Goal: Share content: Share content

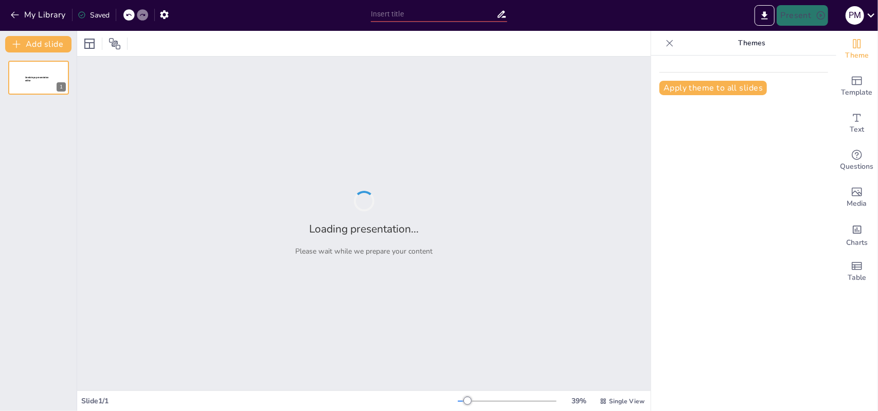
type input "Lecture 1 (Week 1): Introduction to FinTech and Global Landscape"
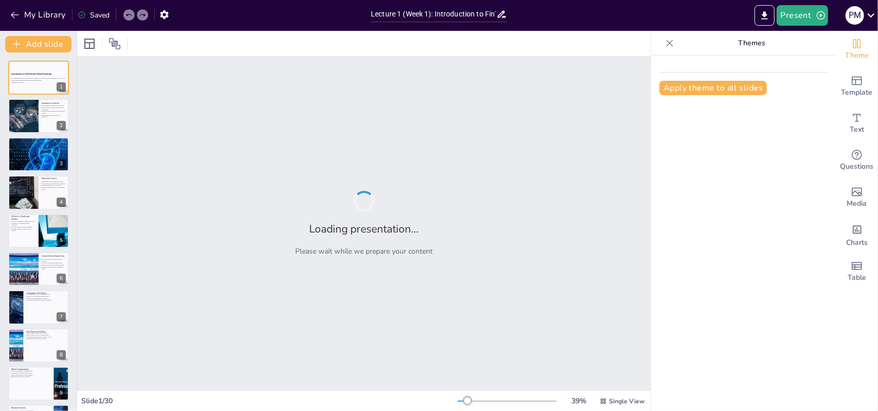
checkbox input "true"
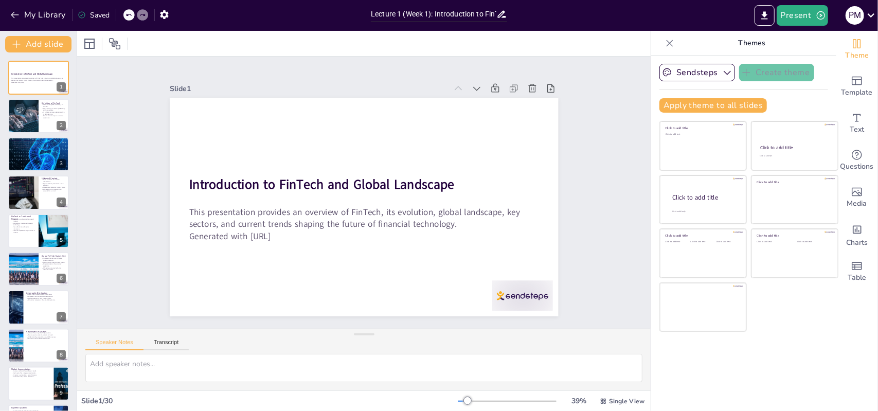
checkbox input "true"
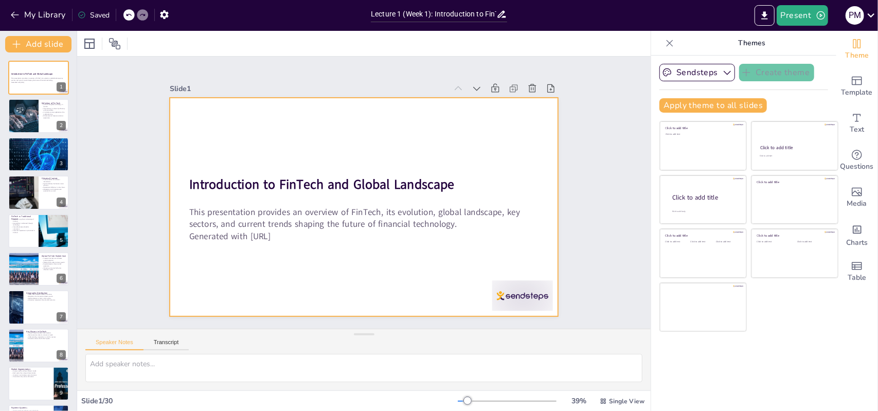
checkbox input "true"
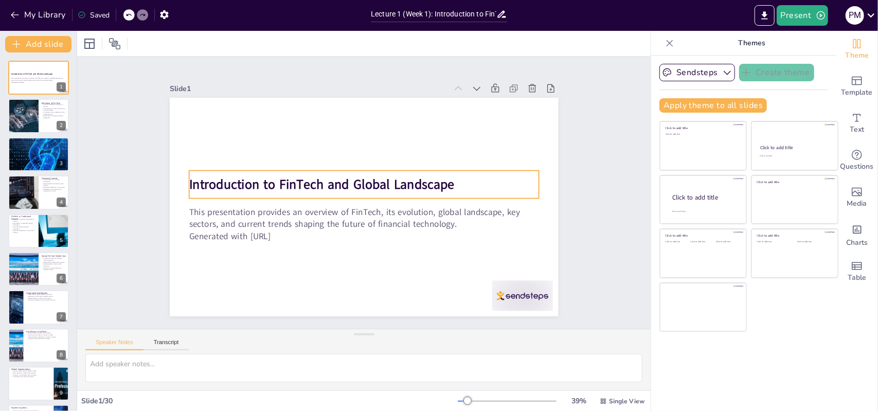
checkbox input "true"
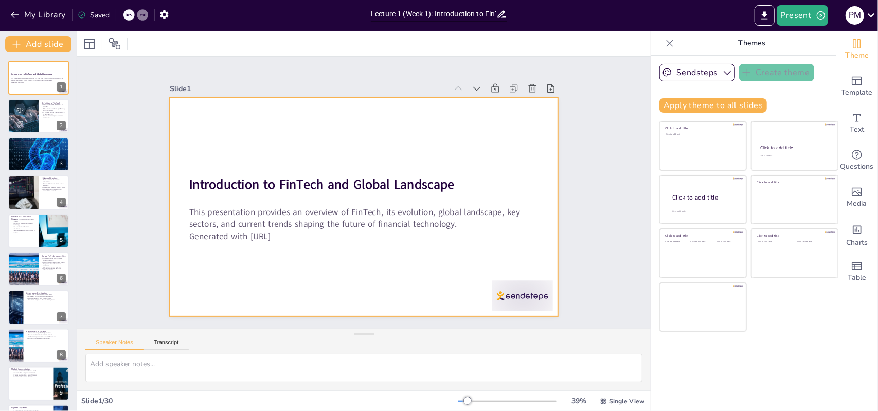
checkbox input "true"
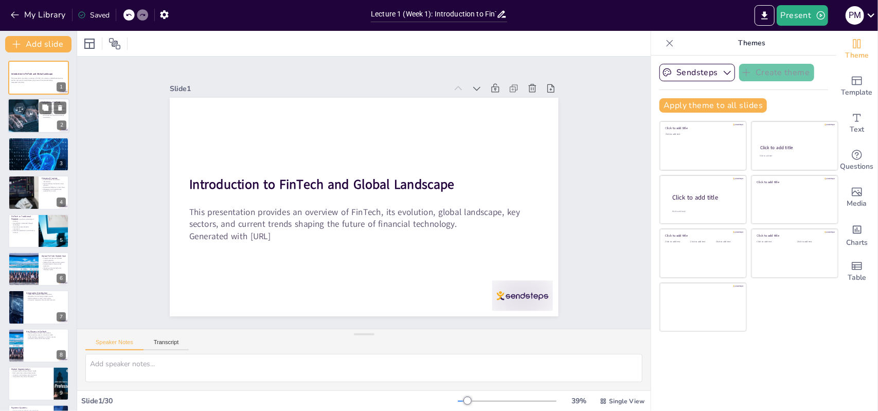
click at [58, 121] on div at bounding box center [39, 116] width 62 height 35
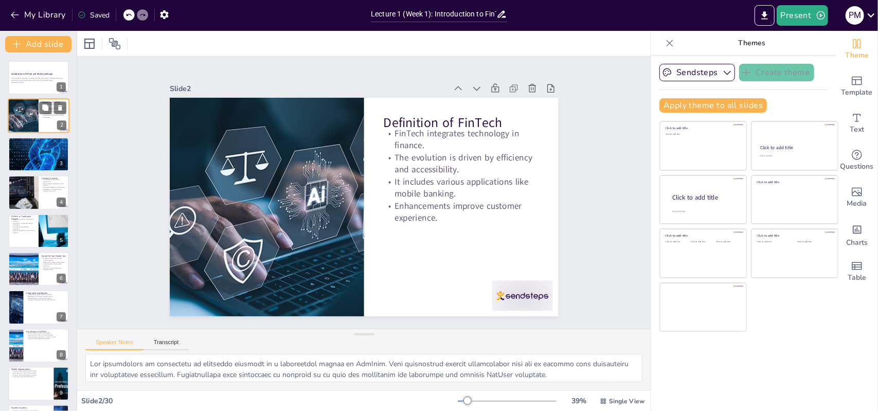
type textarea "The integration of technology in financial services is a fundamental aspect of …"
checkbox input "true"
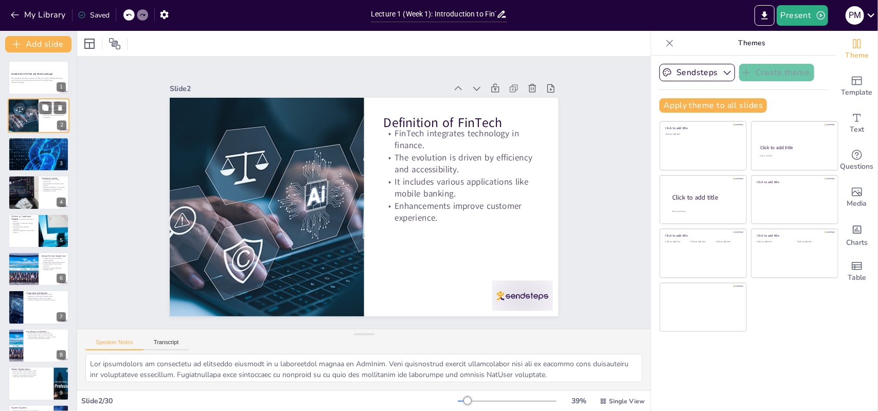
checkbox input "true"
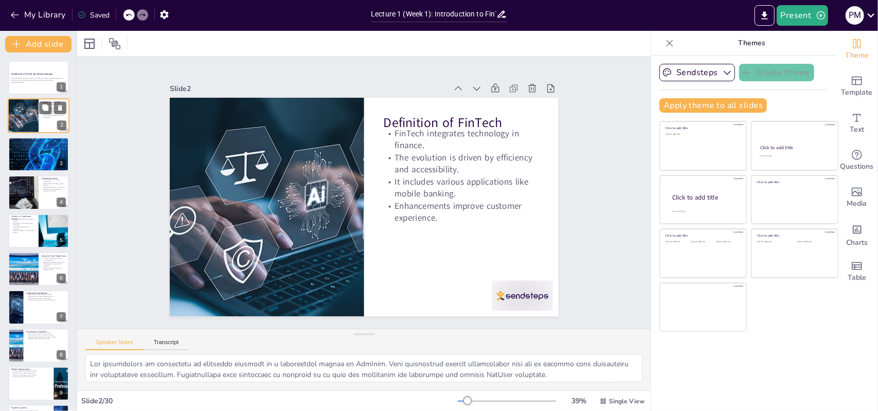
checkbox input "true"
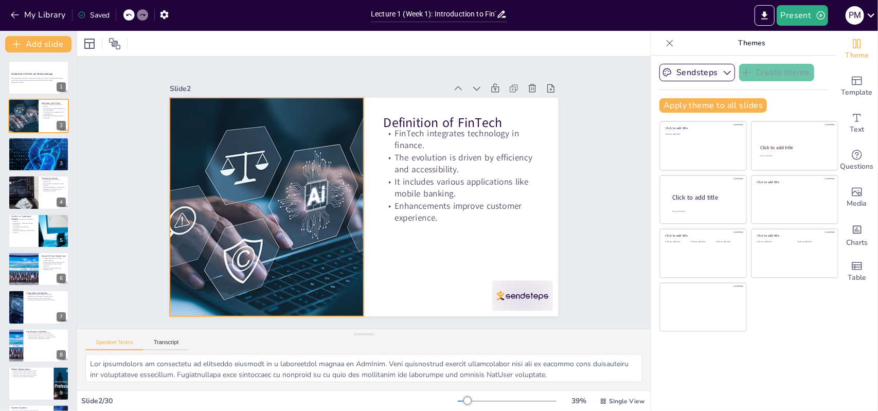
checkbox input "true"
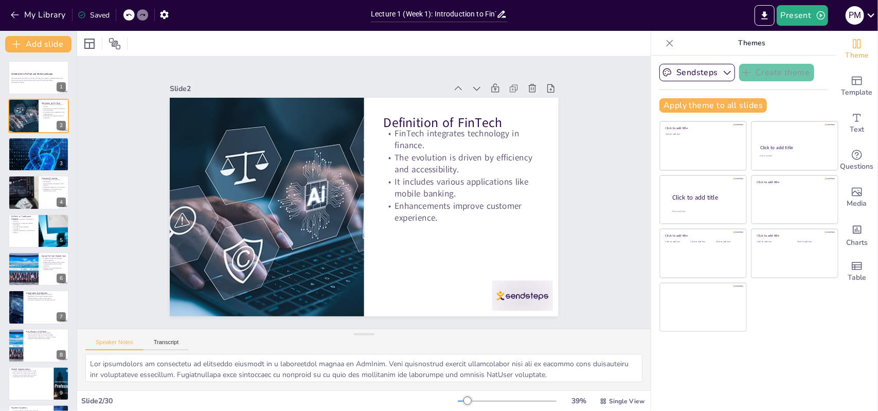
checkbox input "true"
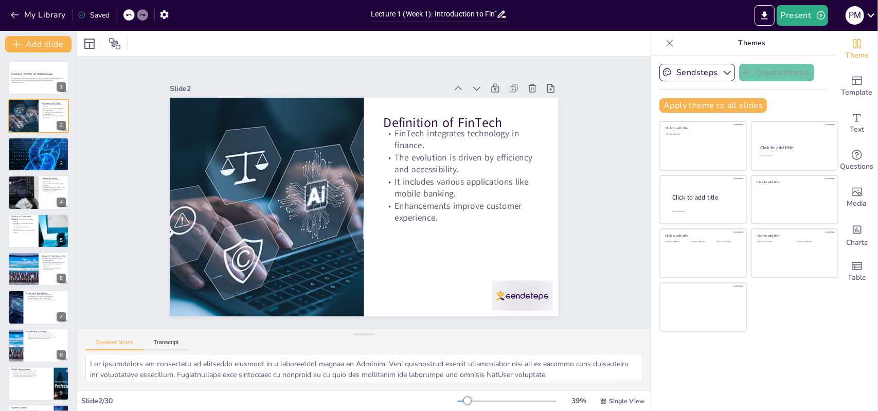
checkbox input "true"
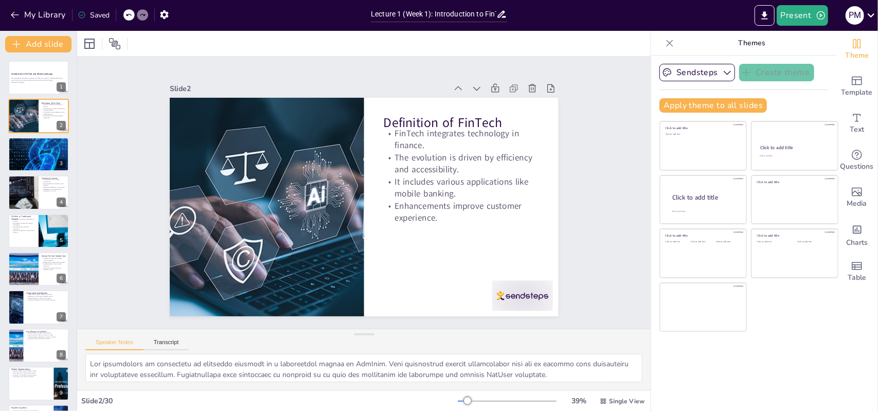
checkbox input "true"
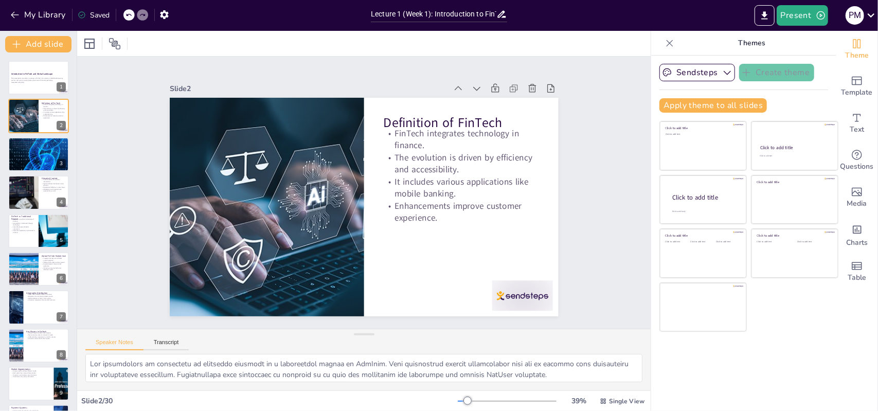
checkbox input "true"
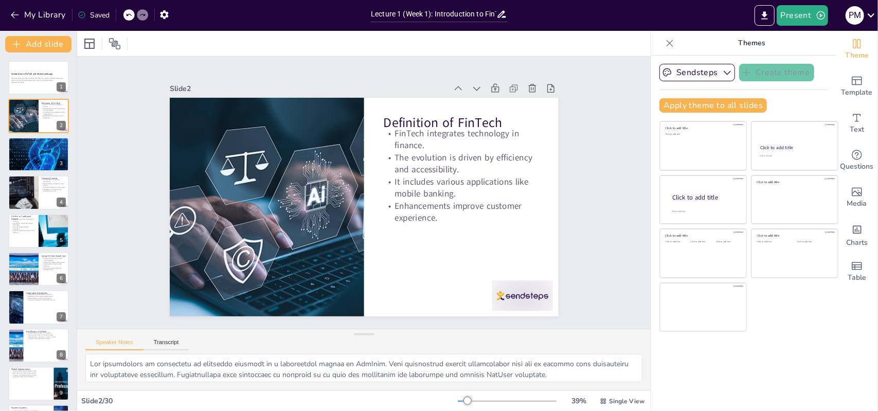
checkbox input "true"
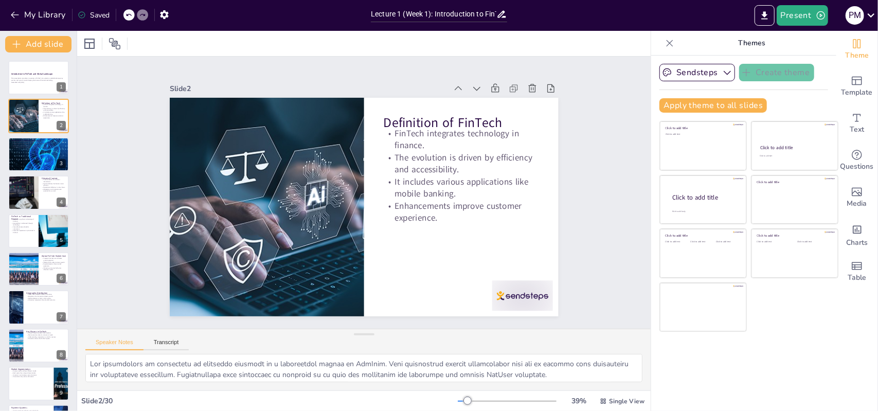
checkbox input "true"
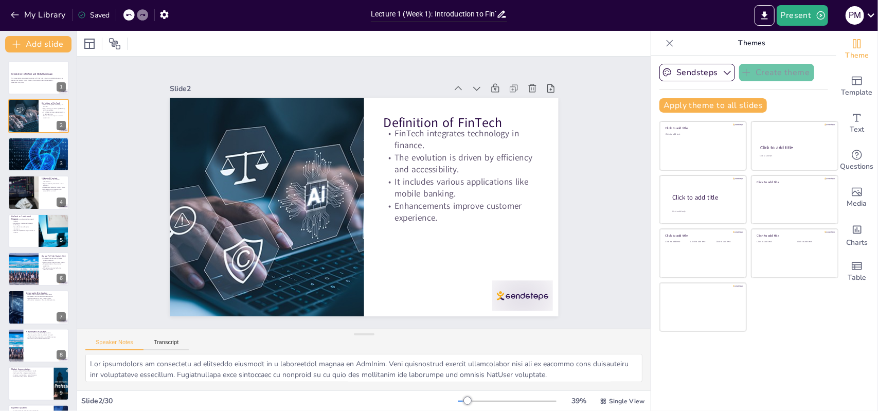
checkbox input "true"
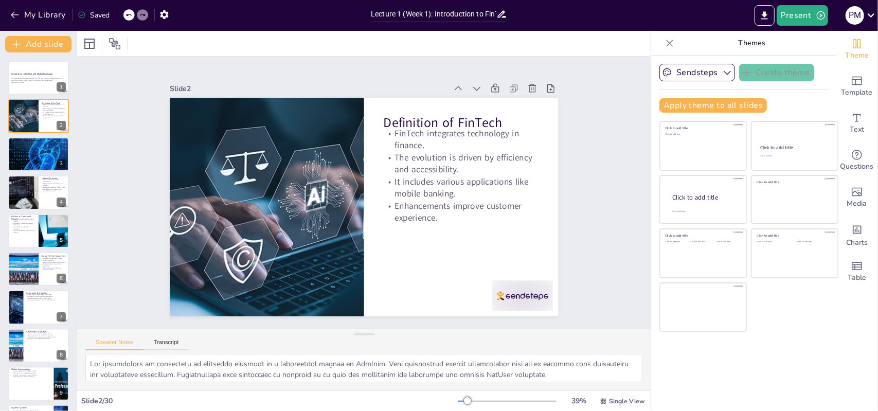
checkbox input "true"
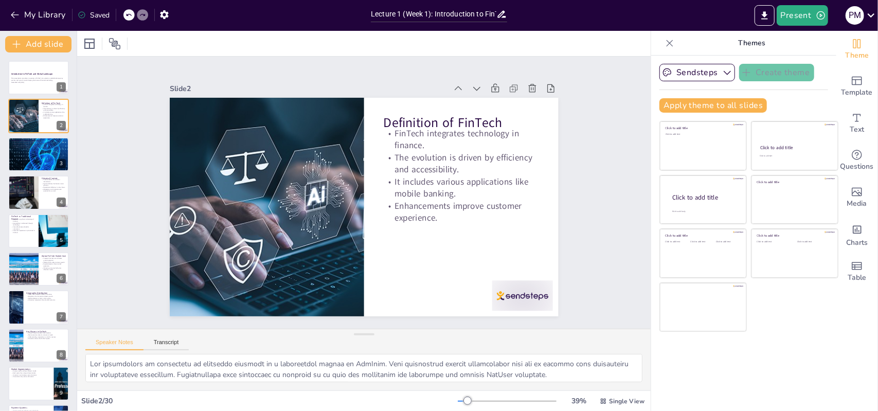
checkbox input "true"
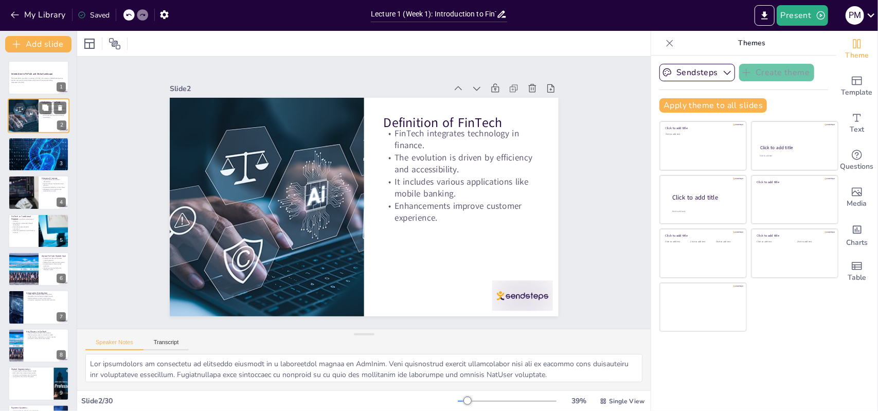
checkbox input "true"
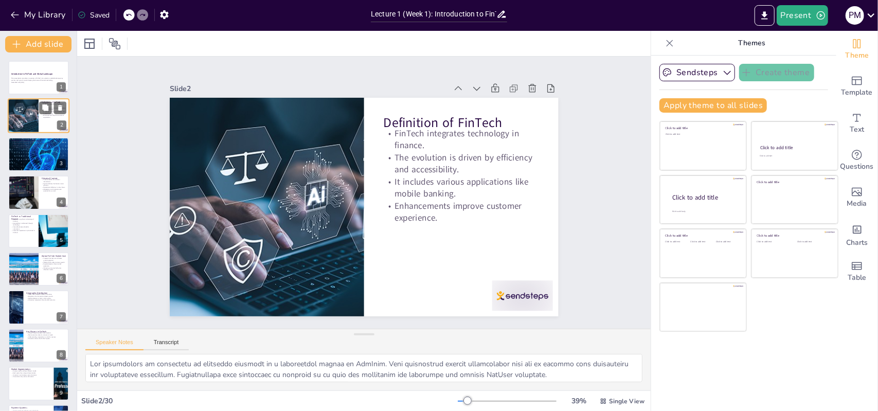
checkbox input "true"
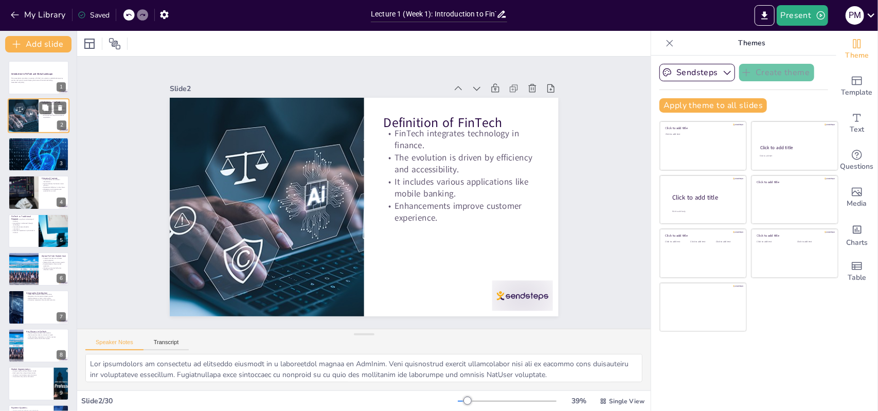
checkbox input "true"
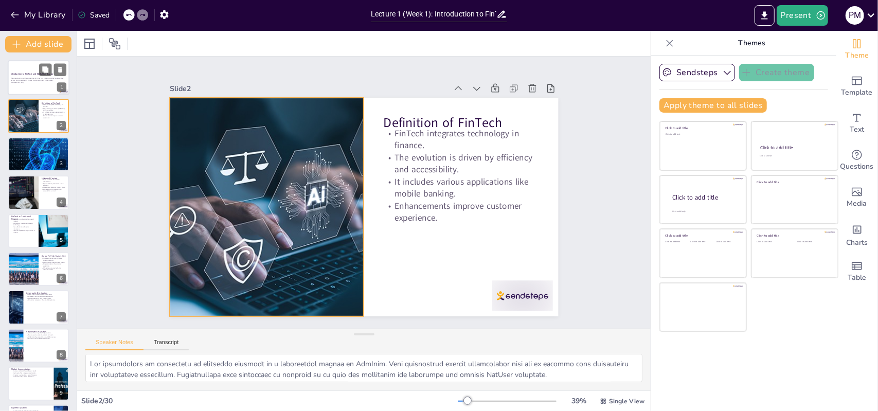
checkbox input "true"
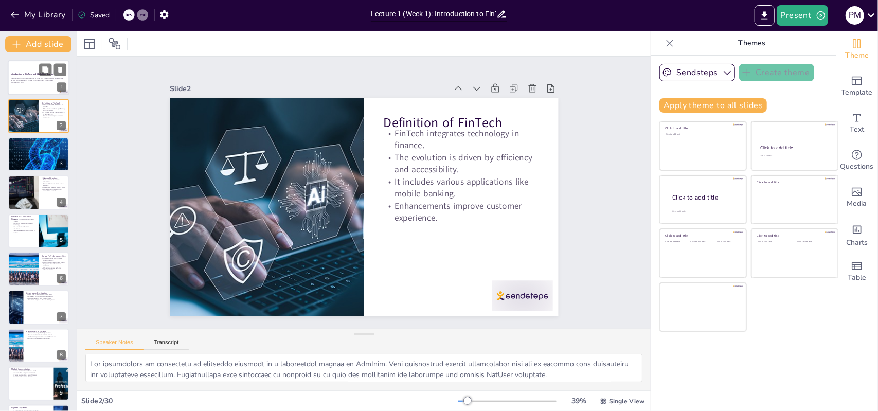
checkbox input "true"
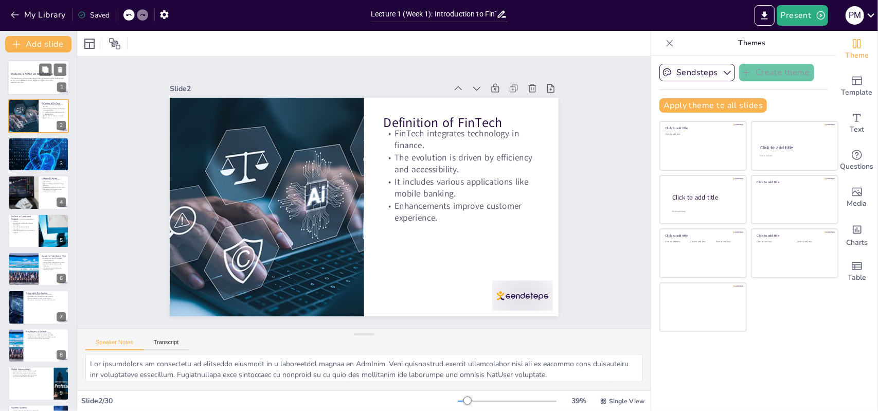
click at [28, 88] on div at bounding box center [39, 77] width 62 height 35
checkbox input "true"
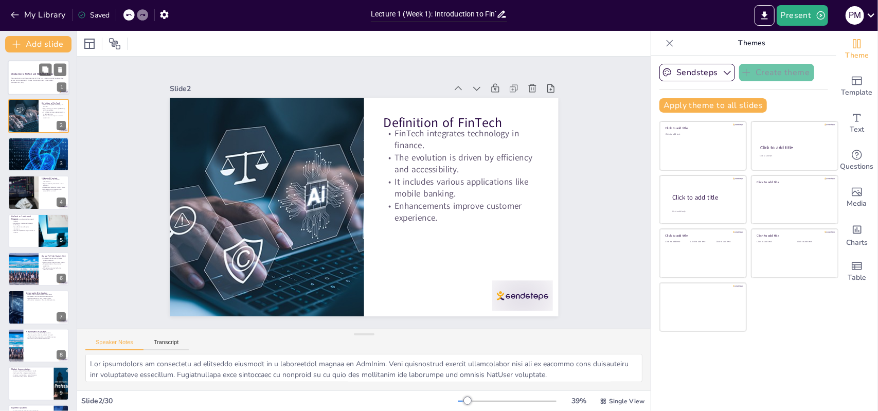
checkbox input "true"
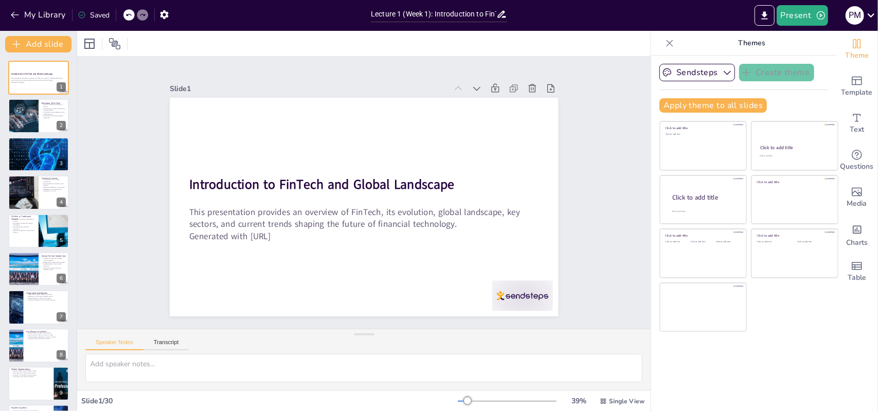
checkbox input "true"
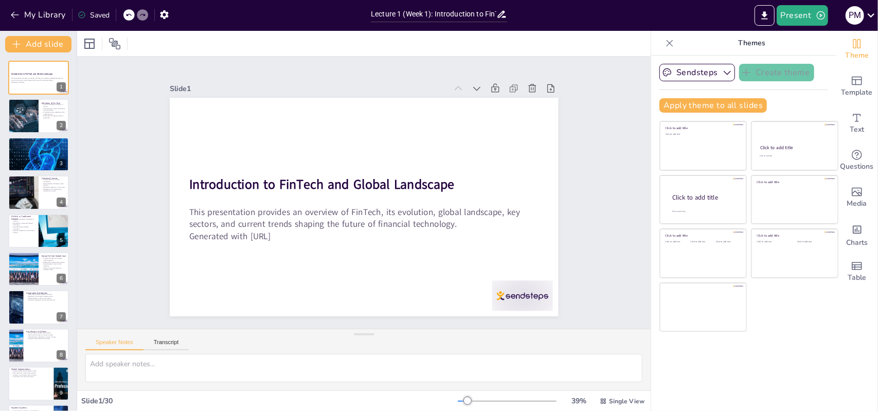
checkbox input "true"
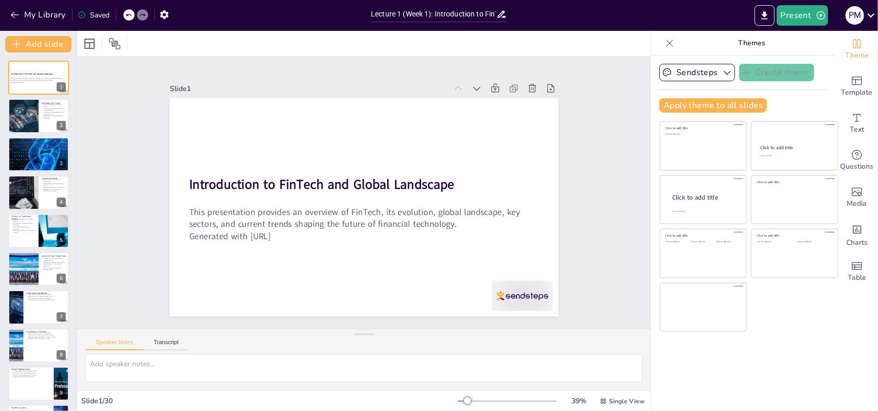
checkbox input "true"
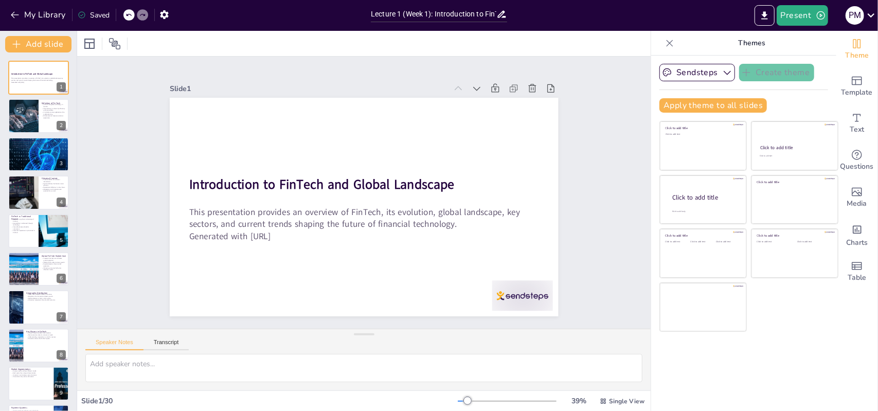
checkbox input "true"
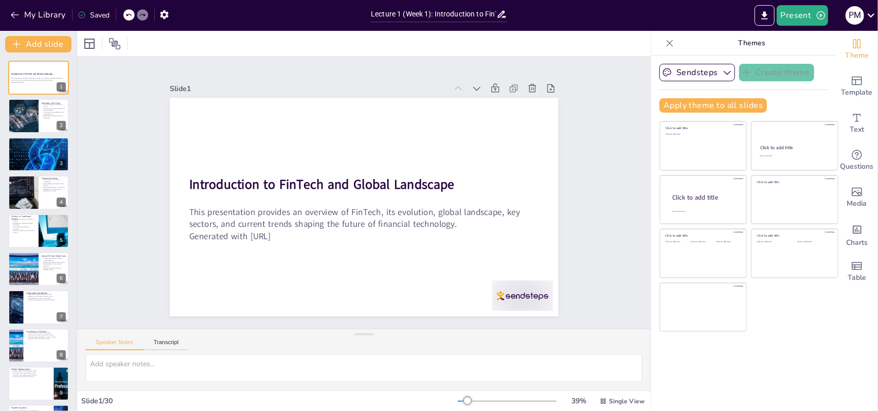
checkbox input "true"
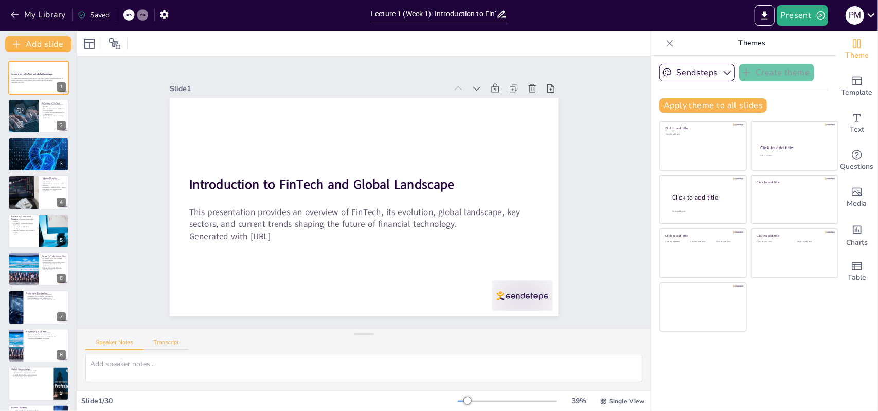
click at [171, 340] on button "Transcript" at bounding box center [166, 344] width 46 height 11
checkbox input "true"
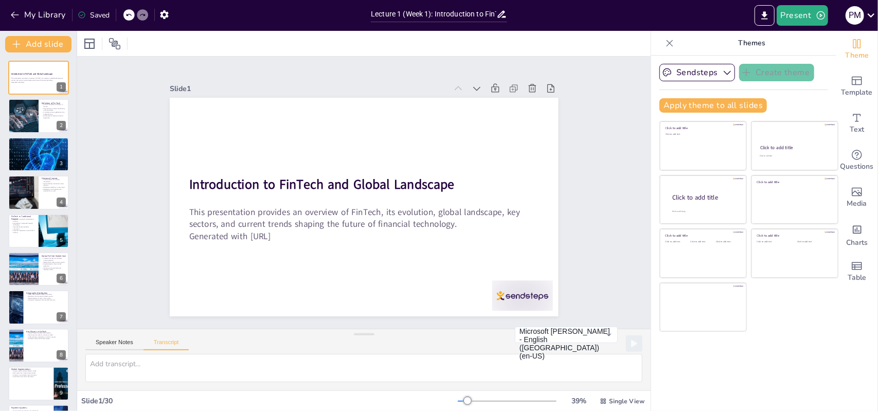
checkbox input "true"
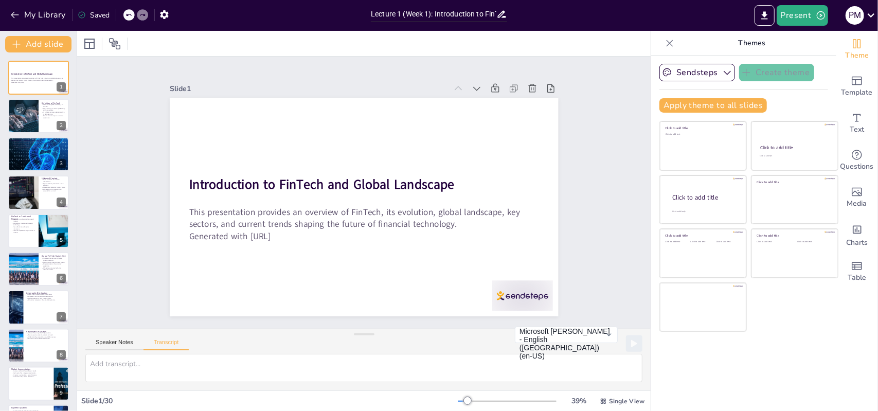
checkbox input "true"
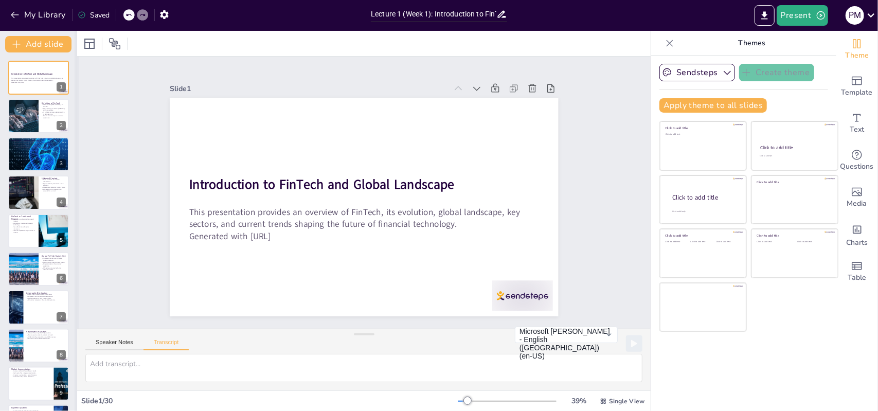
checkbox input "true"
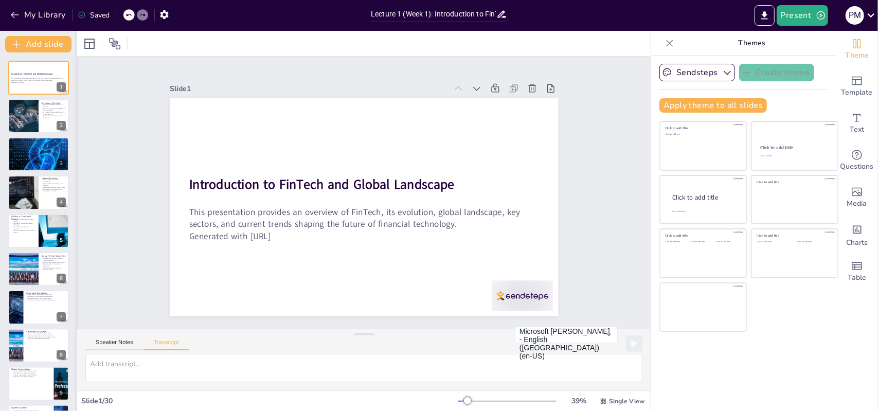
checkbox input "true"
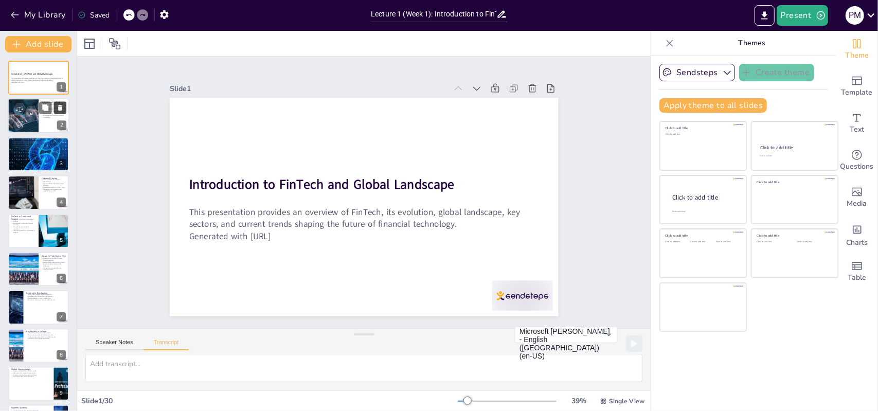
checkbox input "true"
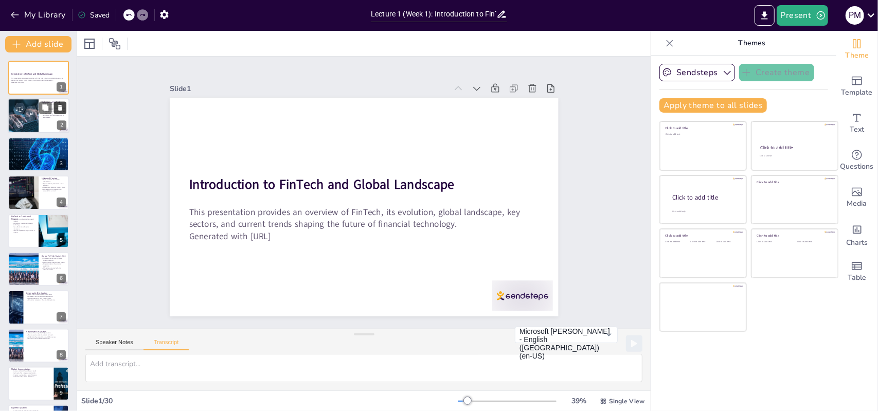
checkbox input "true"
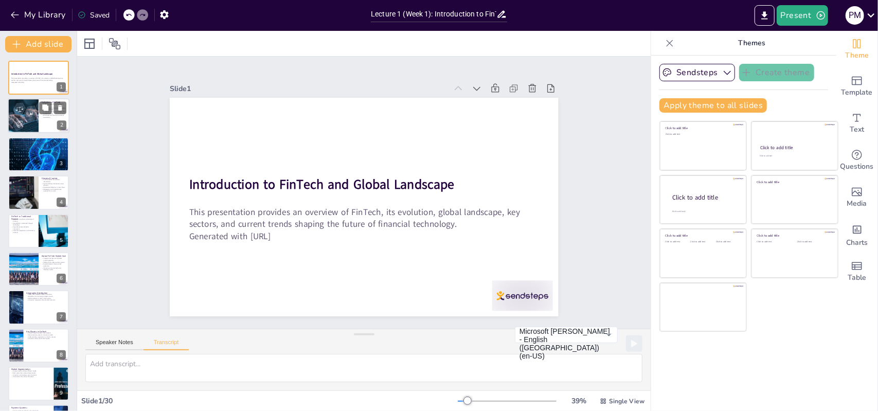
checkbox input "true"
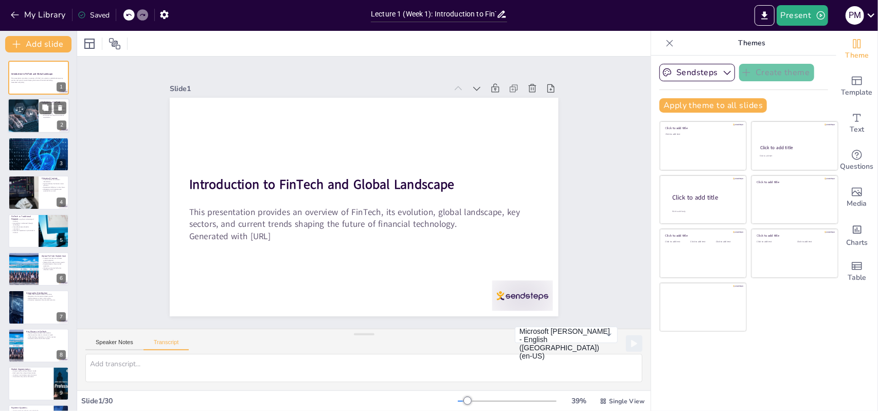
checkbox input "true"
click at [25, 121] on div at bounding box center [23, 116] width 65 height 35
checkbox input "true"
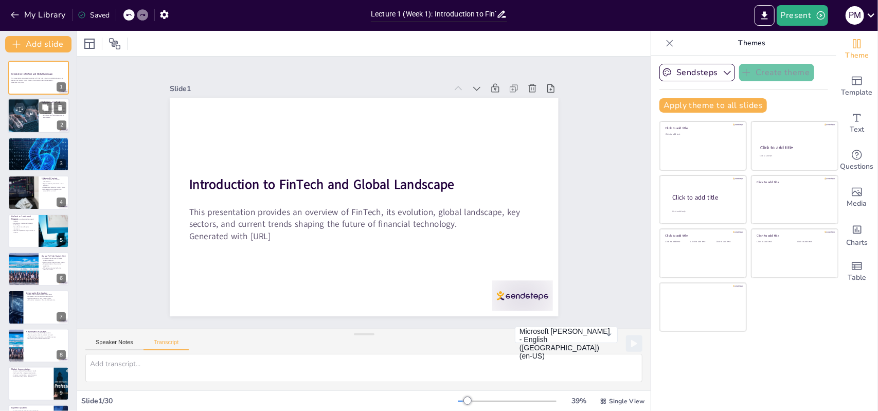
checkbox input "true"
type textarea "FinTech, short for Financial Technology, refers to the integration of technolog…"
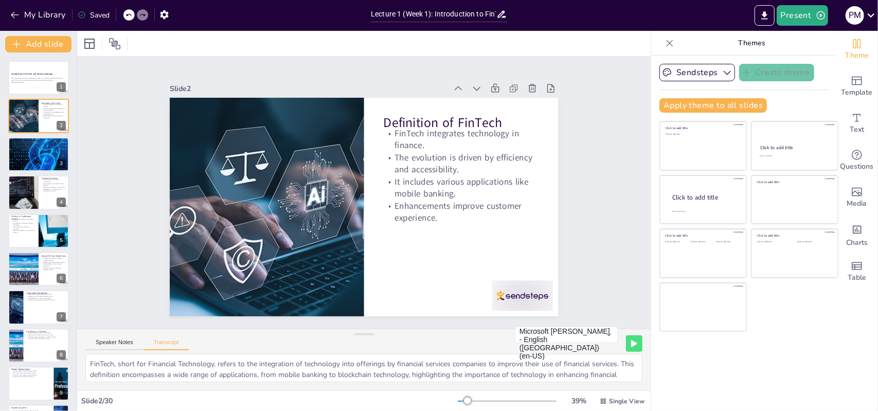
checkbox input "true"
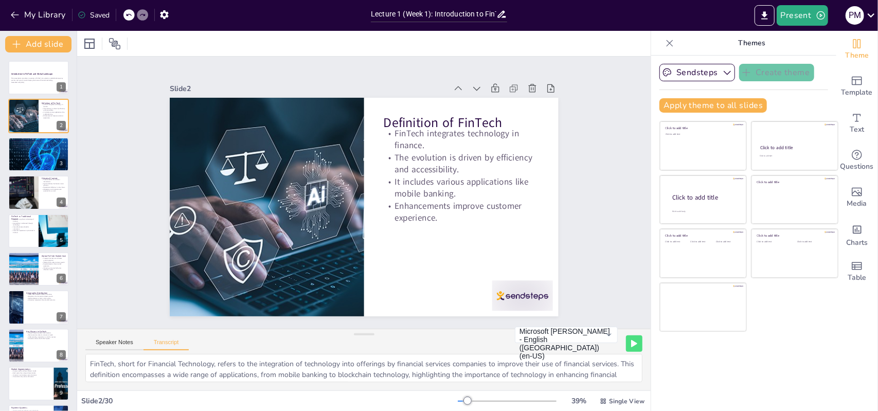
checkbox input "true"
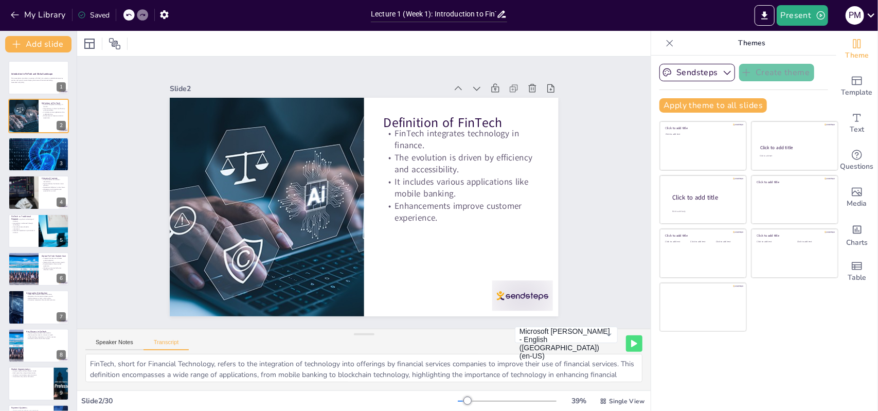
checkbox input "true"
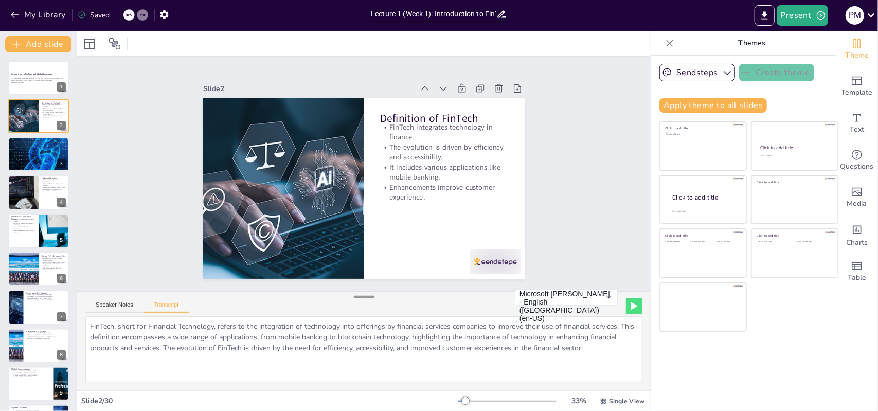
drag, startPoint x: 362, startPoint y: 333, endPoint x: 360, endPoint y: 296, distance: 37.6
click at [360, 296] on div at bounding box center [364, 297] width 21 height 10
click at [589, 303] on button "Microsoft [PERSON_NAME] - English ([GEOGRAPHIC_DATA]) (en-US)" at bounding box center [566, 297] width 103 height 16
click at [480, 307] on div "Speaker Notes Transcript Microsoft [PERSON_NAME] - English ([GEOGRAPHIC_DATA]) …" at bounding box center [363, 304] width 573 height 25
click at [631, 303] on icon at bounding box center [634, 305] width 6 height 7
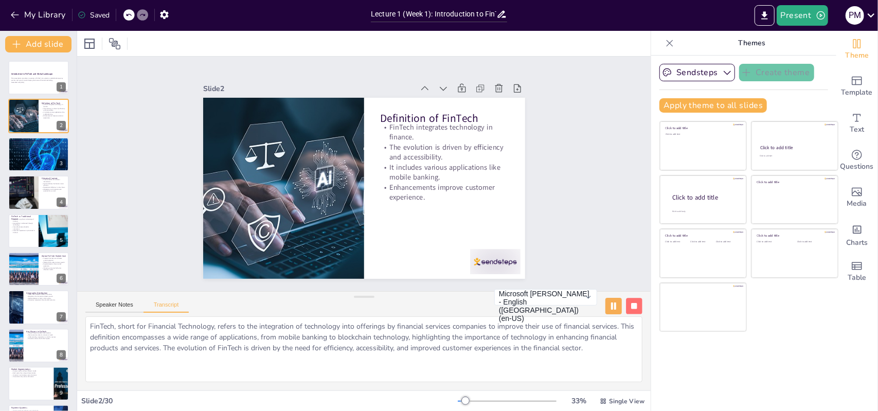
click at [632, 304] on button at bounding box center [634, 306] width 16 height 16
click at [46, 151] on button at bounding box center [45, 146] width 12 height 12
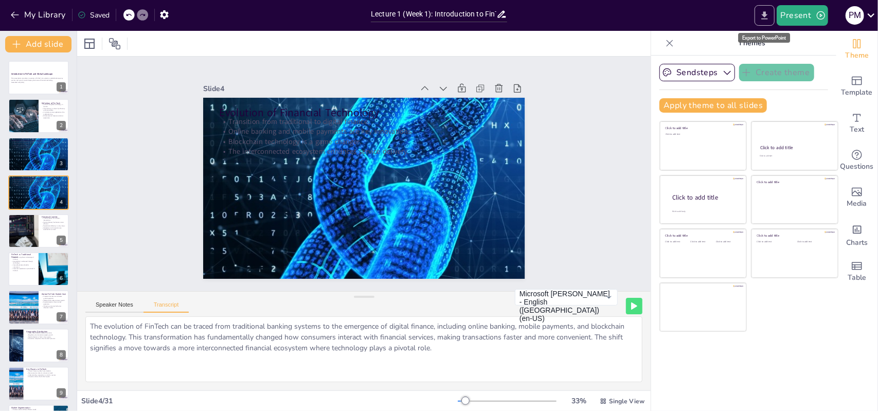
click at [763, 13] on icon "Export to PowerPoint" at bounding box center [764, 15] width 11 height 11
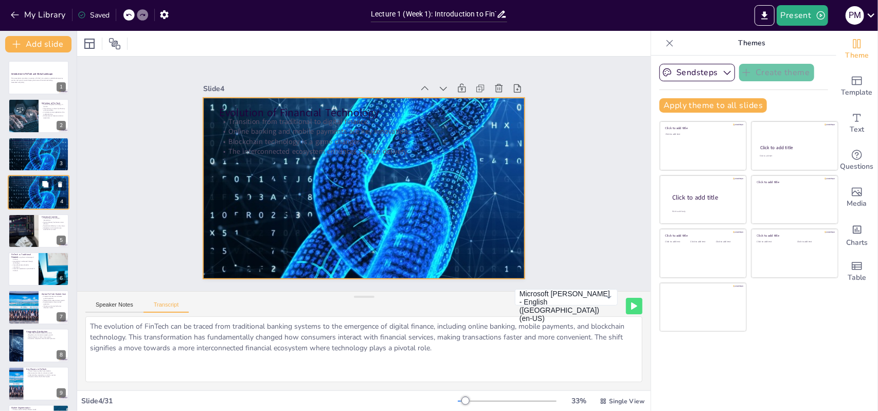
click at [25, 197] on div at bounding box center [39, 192] width 62 height 62
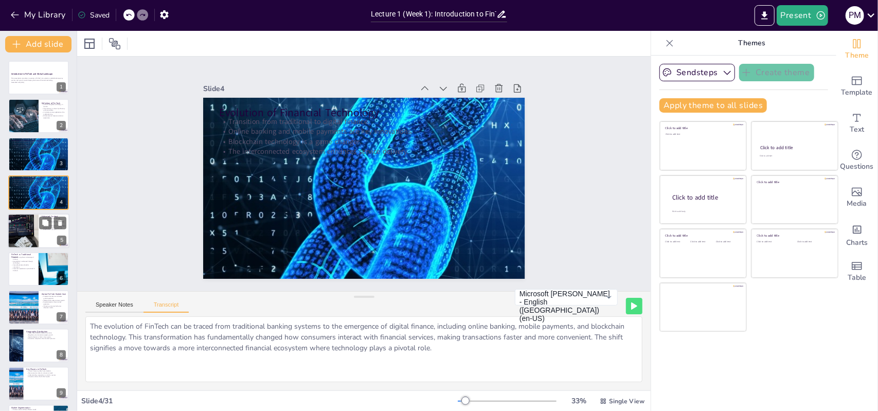
click at [35, 228] on div at bounding box center [23, 230] width 66 height 35
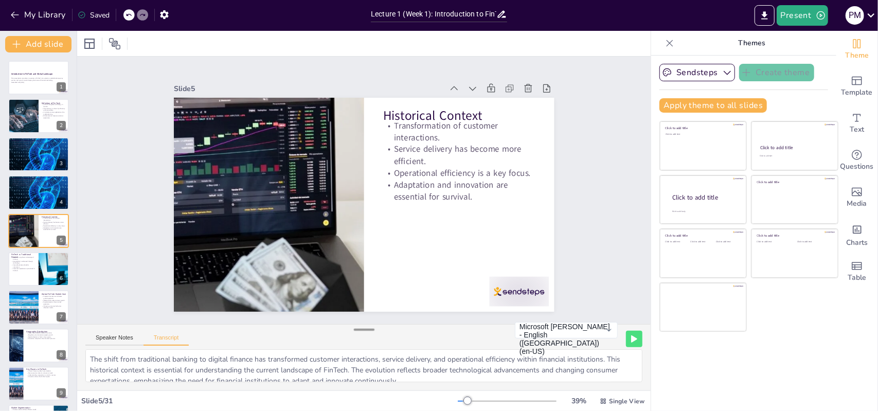
drag, startPoint x: 358, startPoint y: 297, endPoint x: 354, endPoint y: 330, distance: 33.2
click at [354, 330] on div at bounding box center [364, 330] width 21 height 10
click at [29, 264] on p "Cost-effectiveness benefits consumers." at bounding box center [23, 266] width 24 height 4
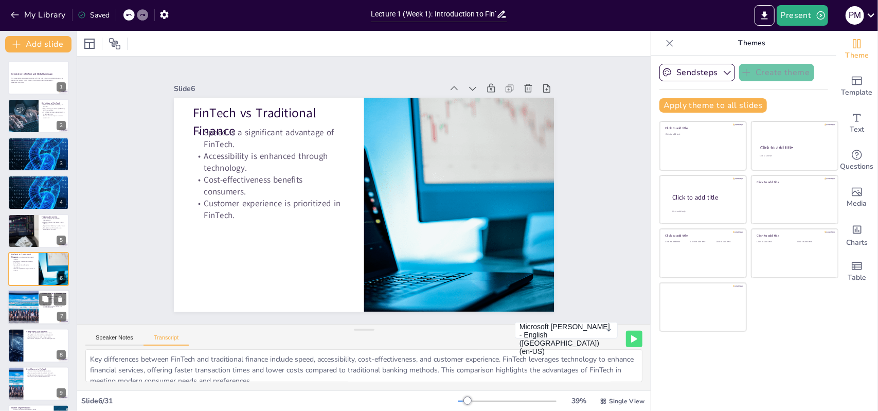
scroll to position [37, 0]
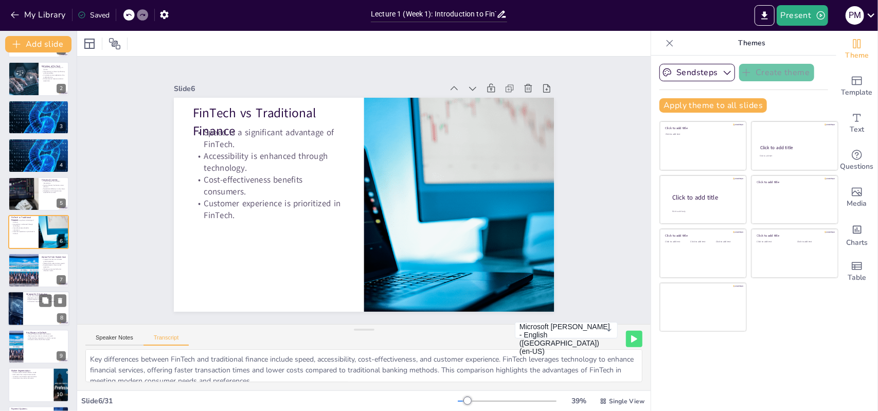
click at [33, 308] on div at bounding box center [39, 308] width 62 height 35
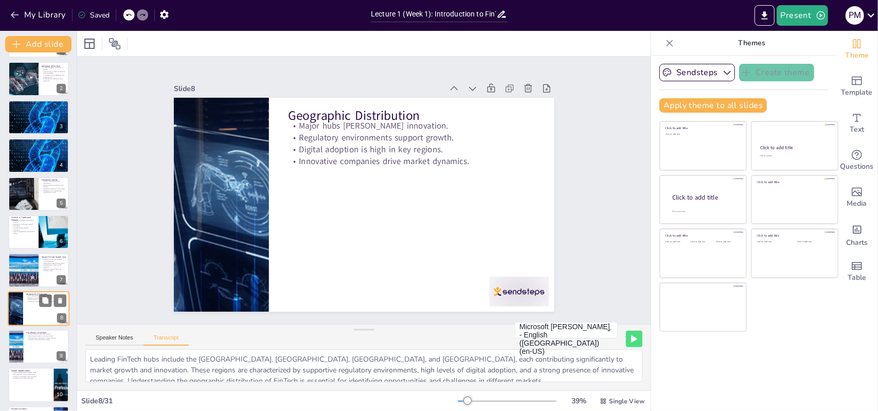
scroll to position [114, 0]
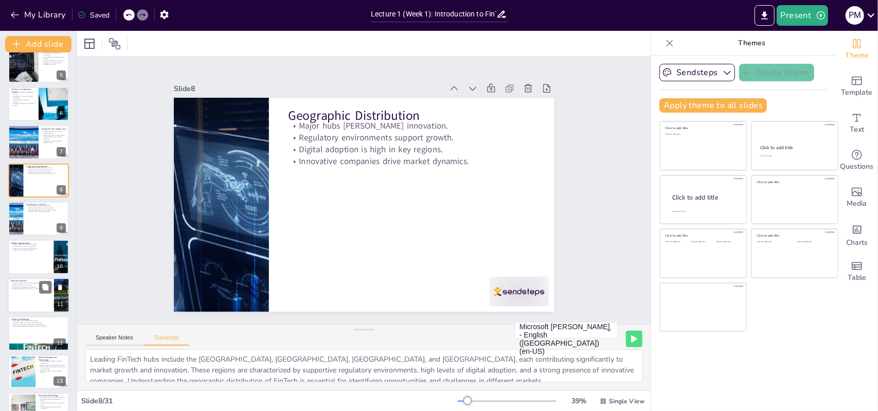
click at [32, 299] on div at bounding box center [39, 295] width 62 height 35
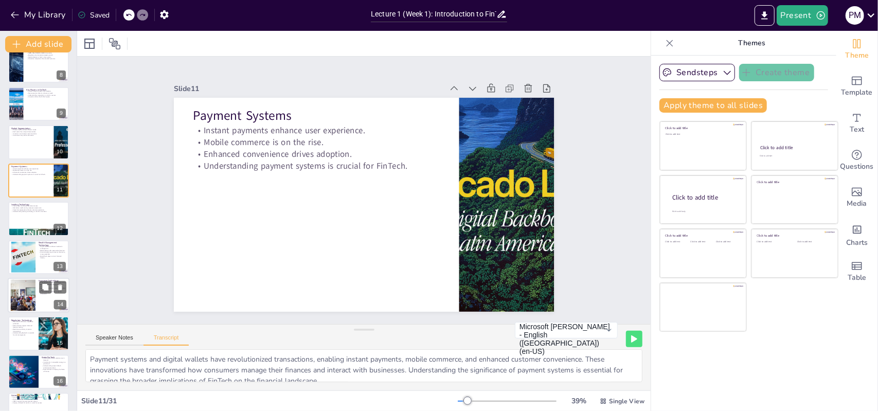
click at [32, 299] on div at bounding box center [23, 295] width 39 height 31
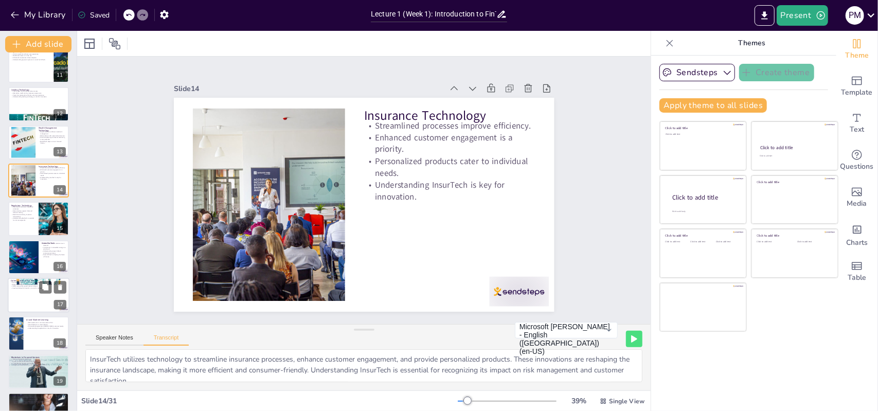
click at [32, 299] on div at bounding box center [39, 295] width 62 height 35
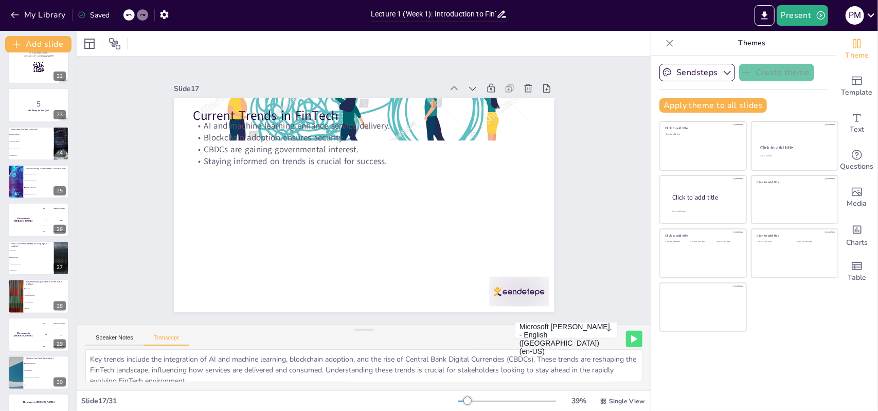
scroll to position [839, 0]
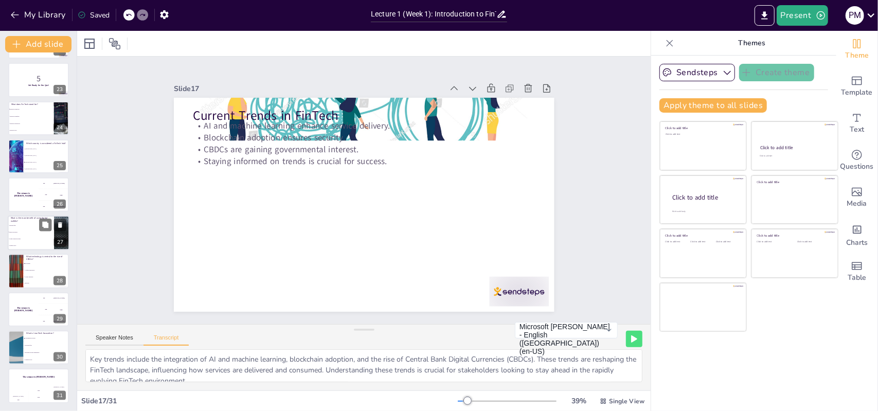
click at [32, 238] on span "Longer transaction times" at bounding box center [31, 239] width 44 height 2
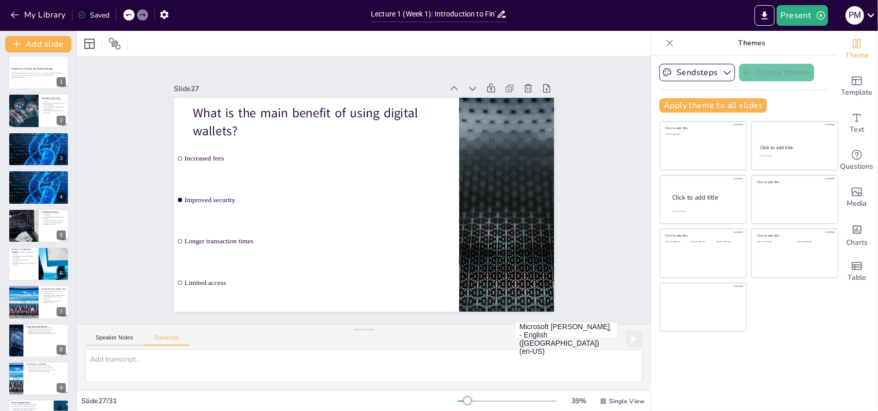
scroll to position [0, 0]
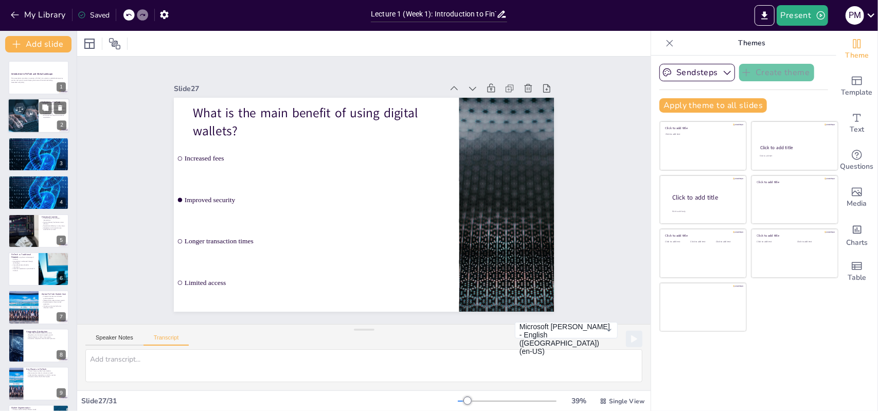
click at [26, 114] on div at bounding box center [23, 116] width 65 height 35
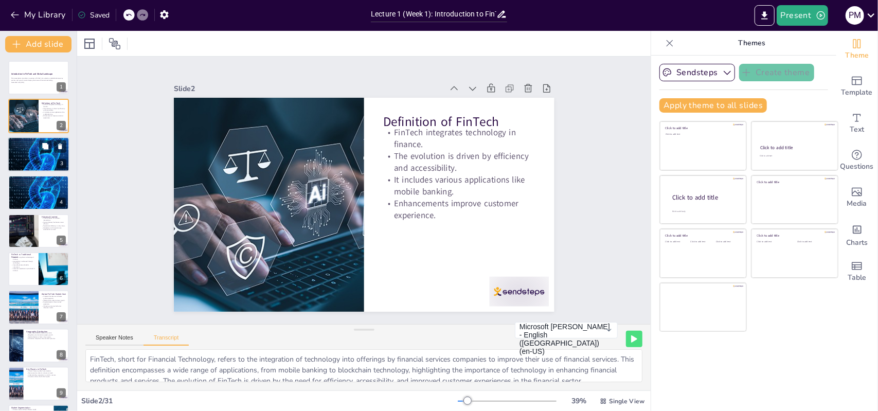
click at [40, 171] on div "Evolution of Financial Technology Transition from traditional to digital financ…" at bounding box center [39, 154] width 62 height 35
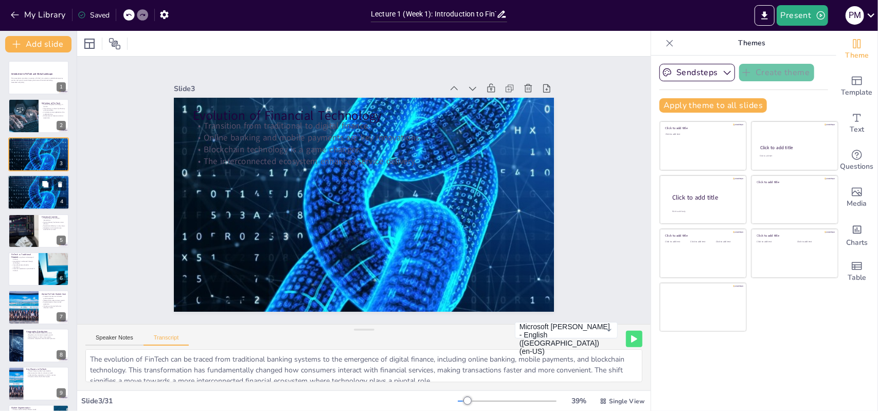
click at [41, 202] on div at bounding box center [39, 192] width 62 height 62
click at [38, 227] on div at bounding box center [23, 230] width 66 height 35
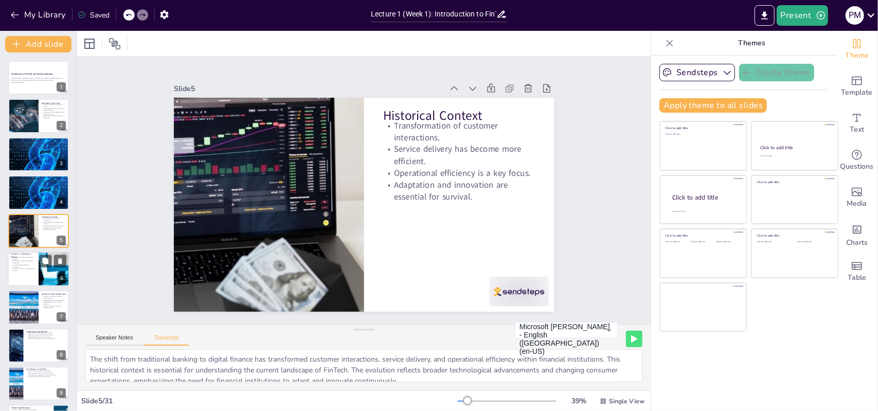
click at [29, 282] on div at bounding box center [39, 268] width 62 height 35
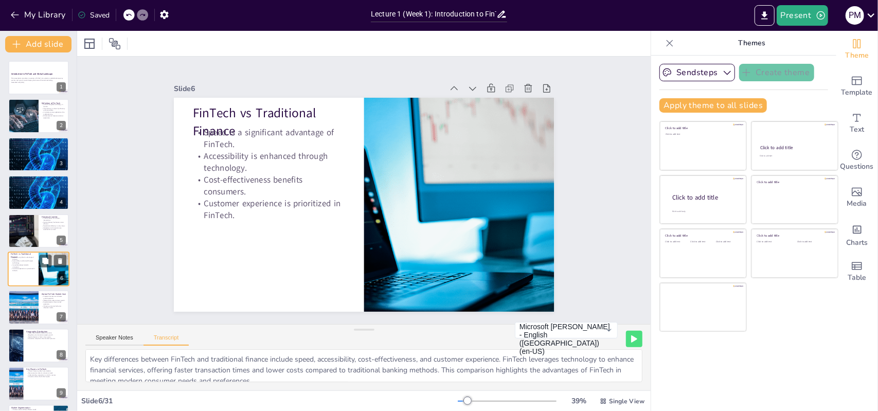
scroll to position [37, 0]
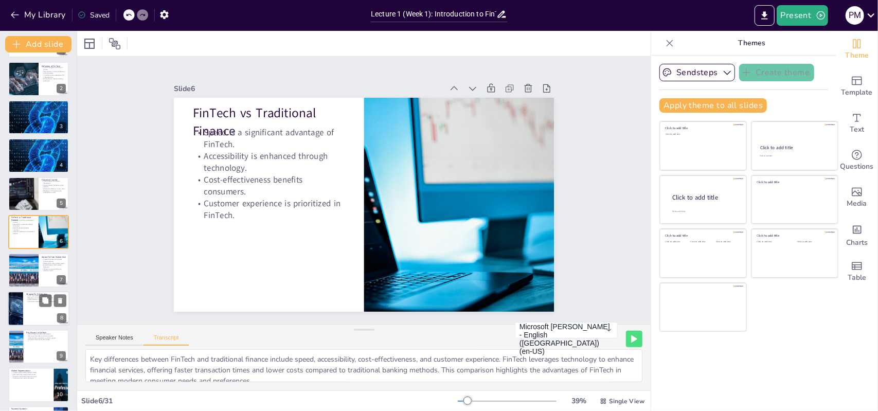
click at [29, 293] on p "Geographic Distribution" at bounding box center [46, 294] width 40 height 3
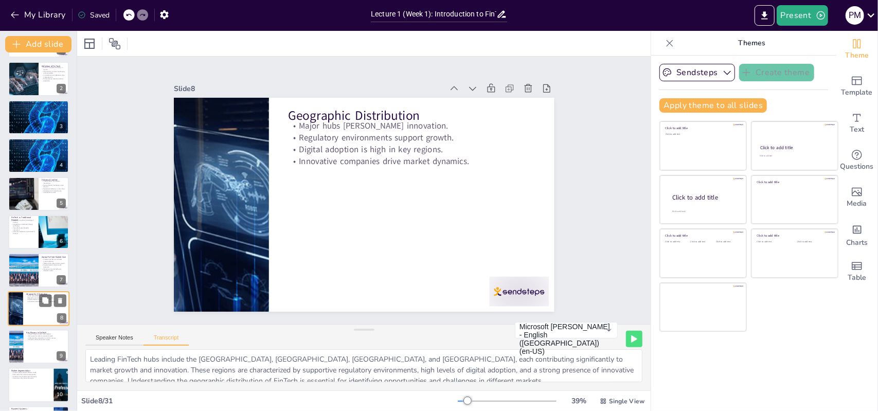
scroll to position [114, 0]
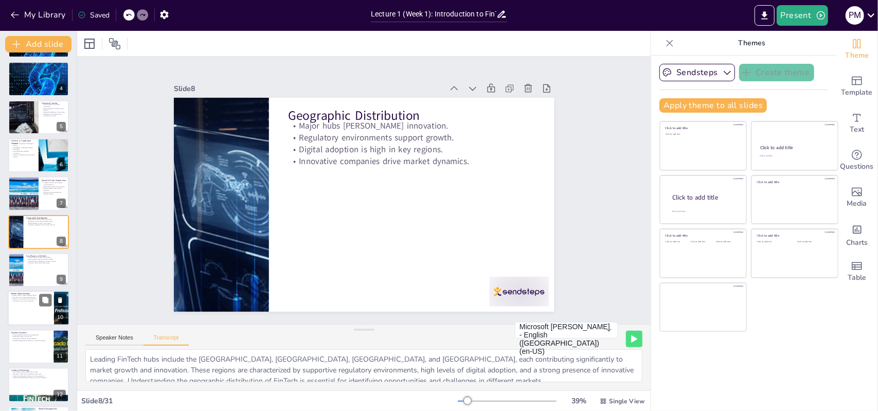
click at [26, 312] on div at bounding box center [39, 308] width 62 height 35
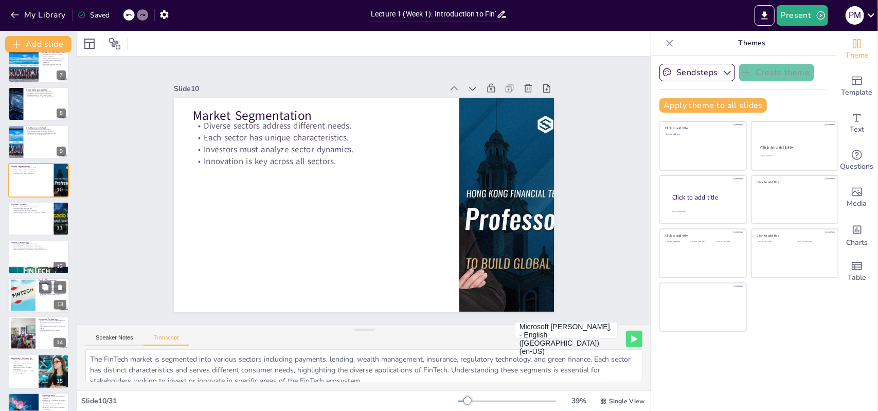
click at [36, 295] on div at bounding box center [39, 295] width 62 height 35
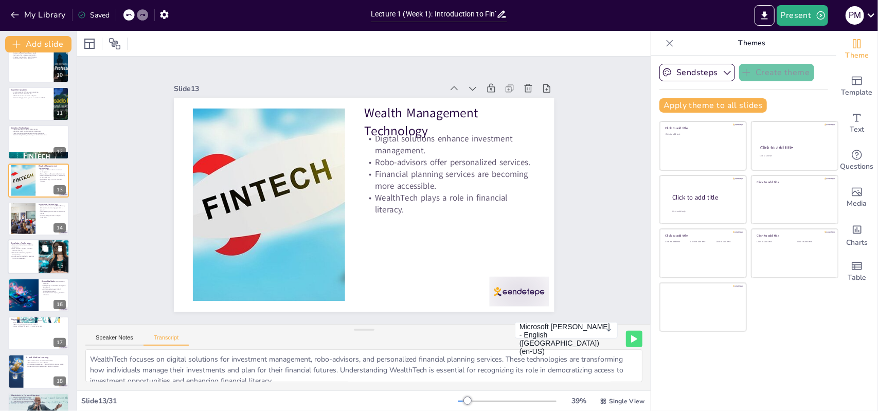
click at [20, 261] on div at bounding box center [39, 257] width 62 height 35
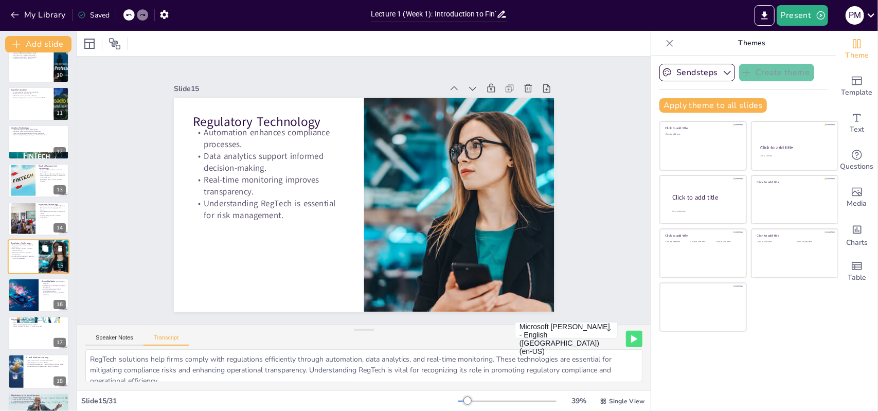
scroll to position [382, 0]
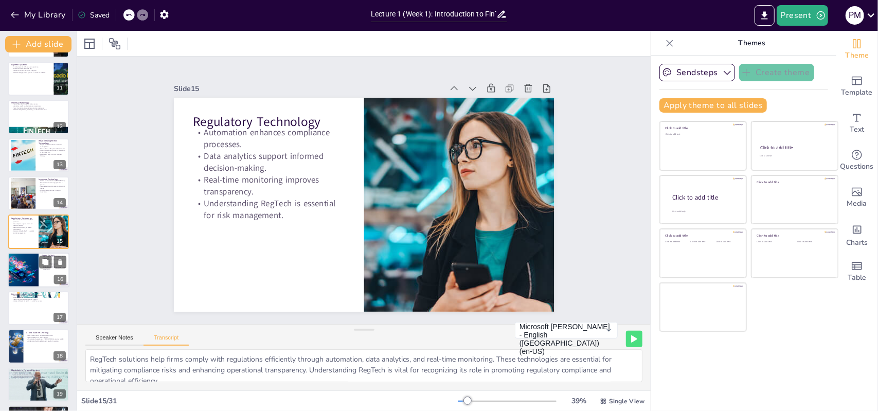
click at [19, 281] on div at bounding box center [23, 270] width 41 height 35
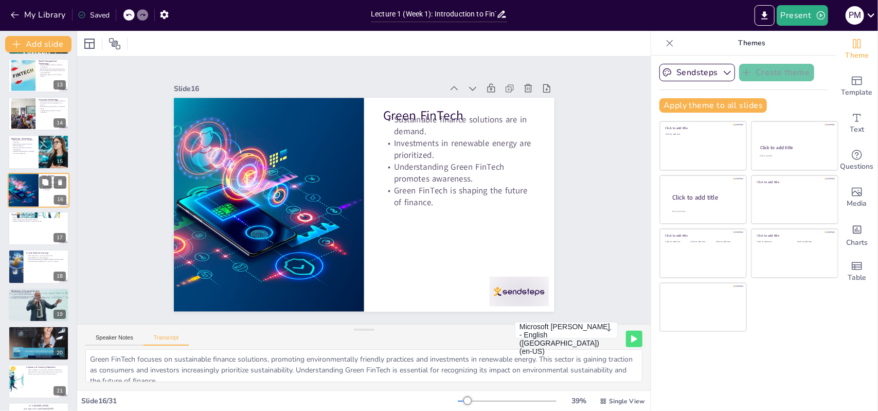
scroll to position [471, 0]
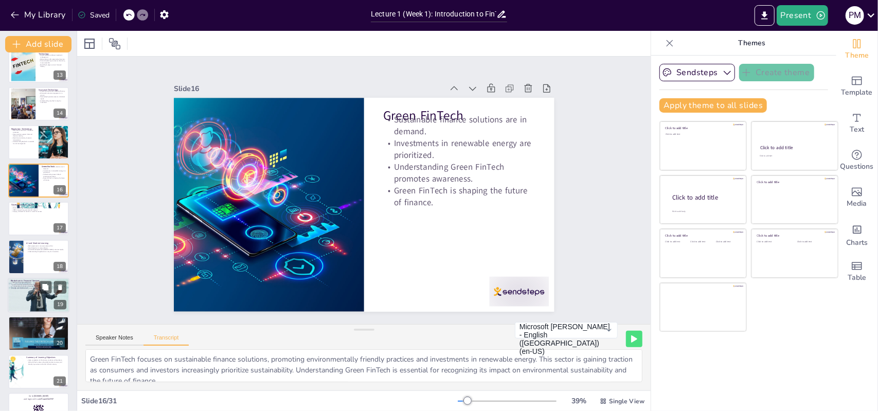
click at [17, 301] on div at bounding box center [39, 295] width 62 height 35
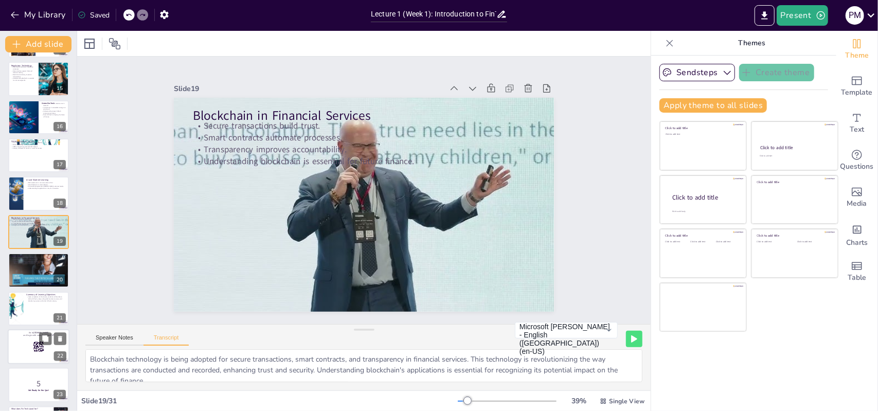
click at [21, 346] on div at bounding box center [39, 346] width 62 height 35
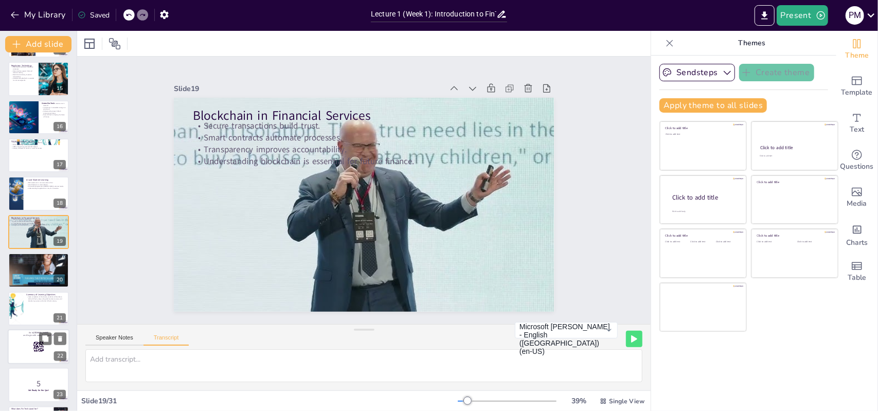
scroll to position [649, 0]
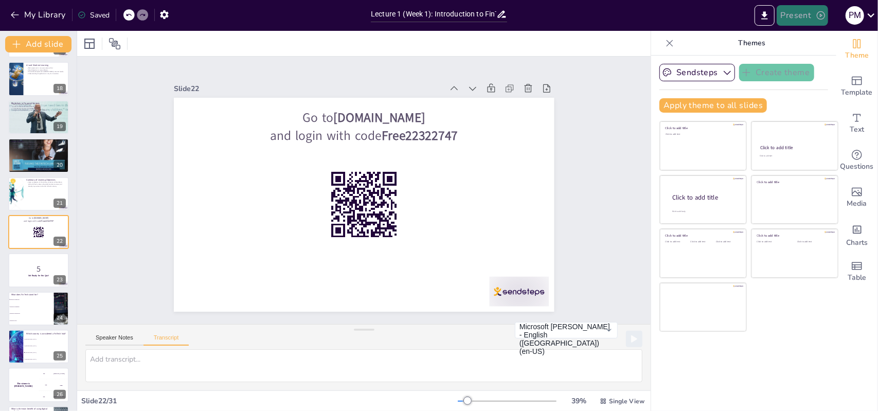
click at [812, 20] on button "Present" at bounding box center [802, 15] width 51 height 21
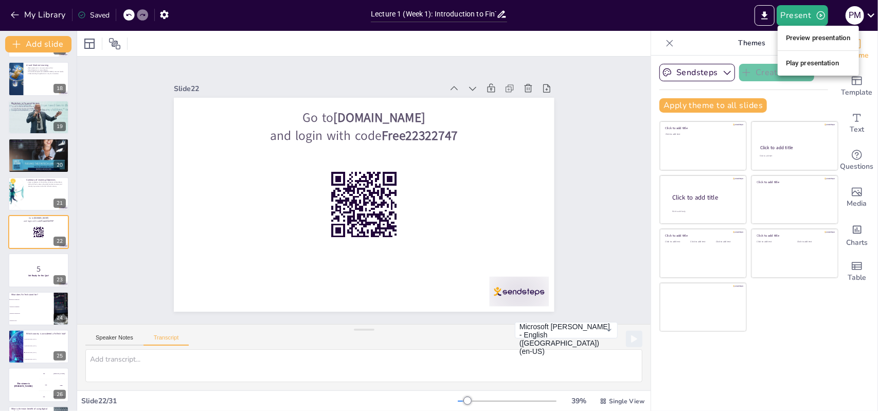
click at [816, 63] on li "Play presentation" at bounding box center [818, 63] width 81 height 16
